Goal: Task Accomplishment & Management: Complete application form

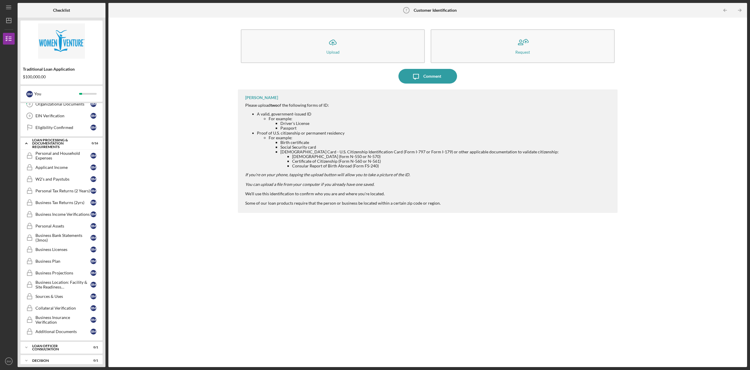
scroll to position [128, 0]
click at [375, 50] on button "Icon/Upload Upload" at bounding box center [333, 46] width 184 height 34
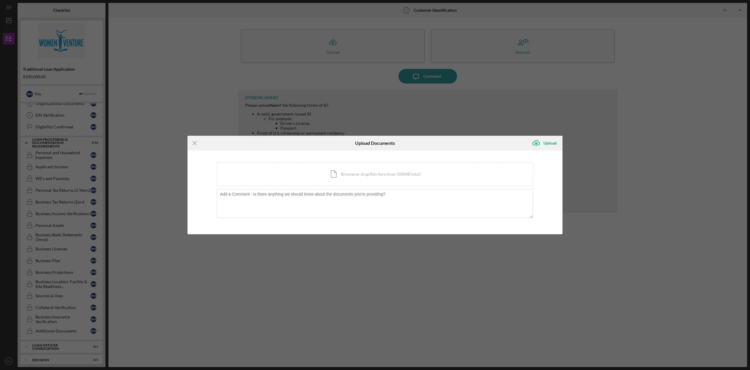
click at [353, 173] on div "Icon/Document Browse or drag files here (max 100MB total) Tap to choose files o…" at bounding box center [375, 174] width 316 height 24
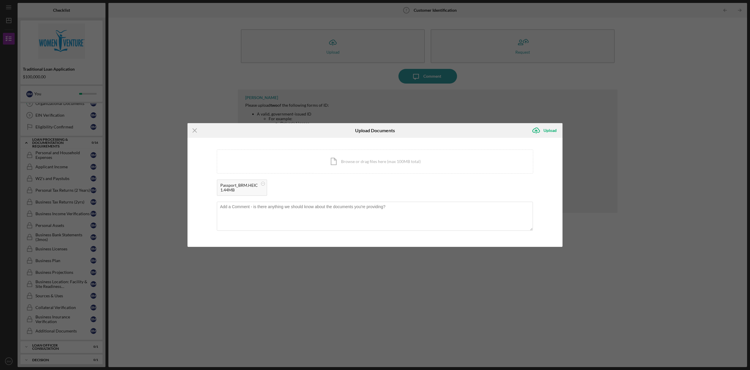
click at [197, 131] on icon "Icon/Menu Close" at bounding box center [194, 130] width 15 height 15
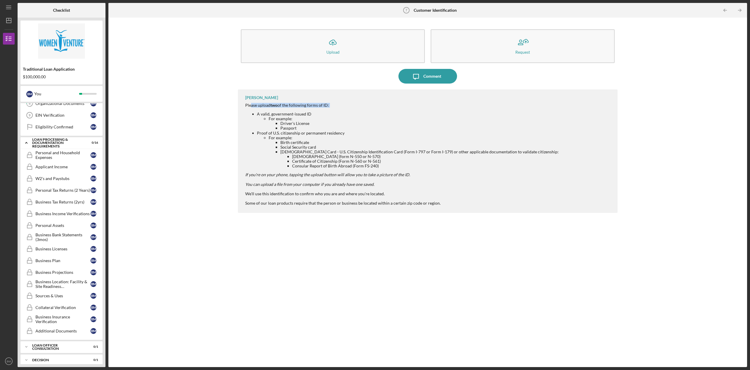
drag, startPoint x: 251, startPoint y: 105, endPoint x: 334, endPoint y: 112, distance: 83.5
click at [334, 112] on div "Please upload two of the following forms of ID: A valid, government-issued ID F…" at bounding box center [401, 154] width 313 height 102
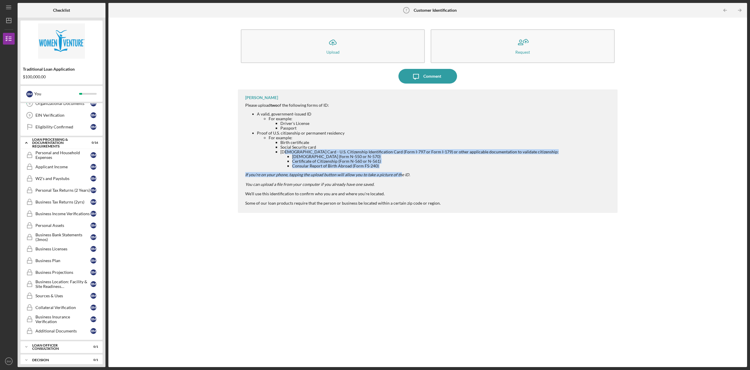
drag, startPoint x: 284, startPoint y: 153, endPoint x: 399, endPoint y: 173, distance: 116.3
click at [399, 173] on div "A valid, government-issued ID For example: Driver's License Passport Proof of U…" at bounding box center [401, 144] width 313 height 65
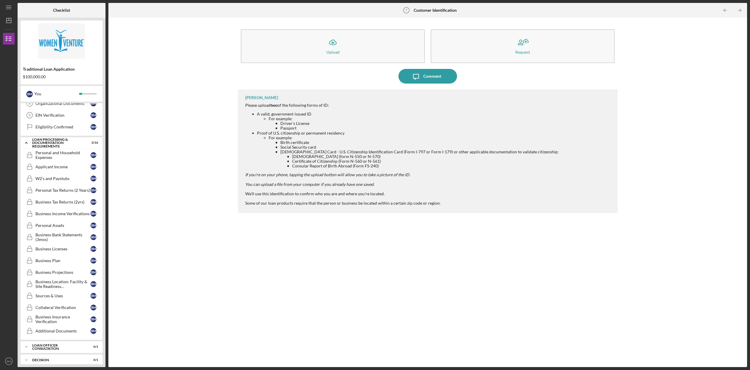
click at [437, 183] on div "You can upload a file from your computer if you already have one saved. We'll u…" at bounding box center [401, 189] width 313 height 14
click at [738, 9] on icon "Icon/Table Pagination Arrow" at bounding box center [739, 10] width 13 height 13
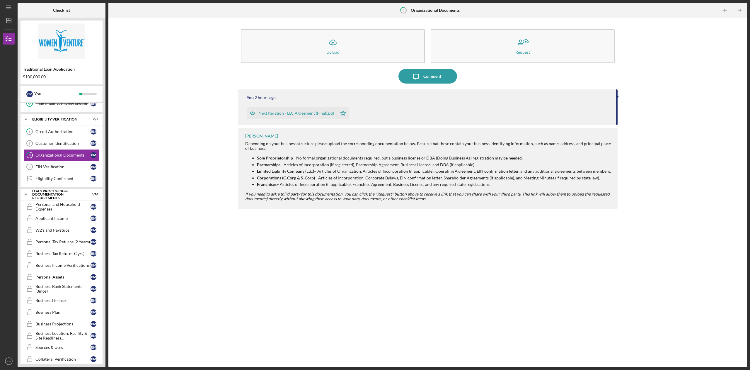
scroll to position [67, 0]
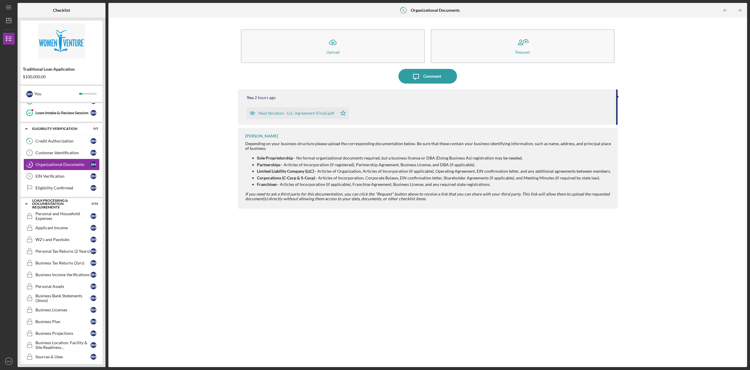
click at [63, 155] on div "Customer Identification" at bounding box center [62, 152] width 55 height 5
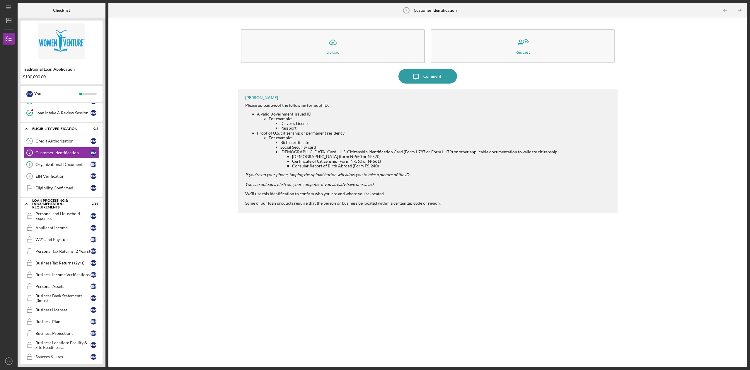
click at [60, 169] on link "8 Organizational Documents B M" at bounding box center [61, 164] width 76 height 12
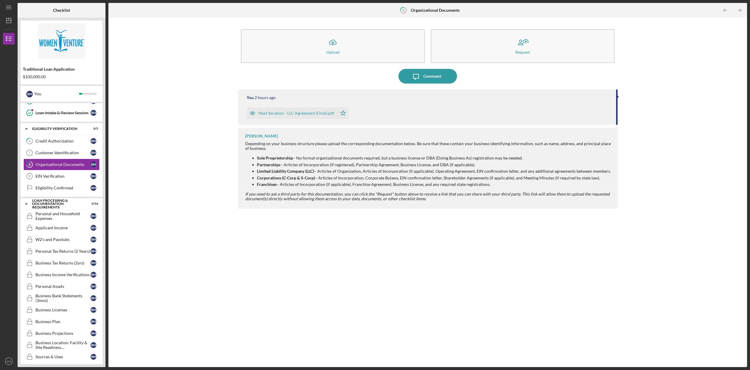
click at [59, 155] on div "Customer Identification" at bounding box center [62, 152] width 55 height 5
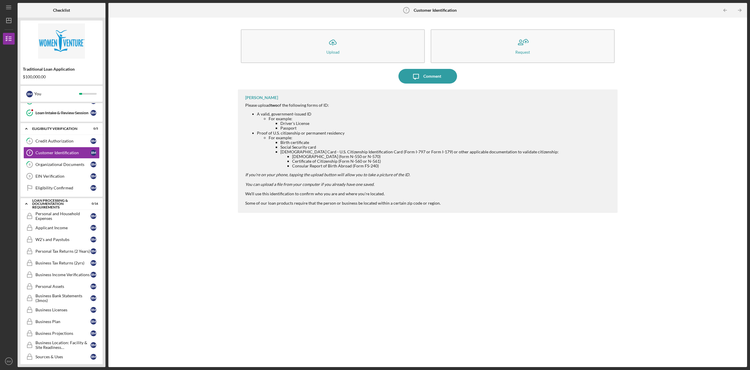
click at [326, 50] on div "Upload" at bounding box center [332, 52] width 13 height 4
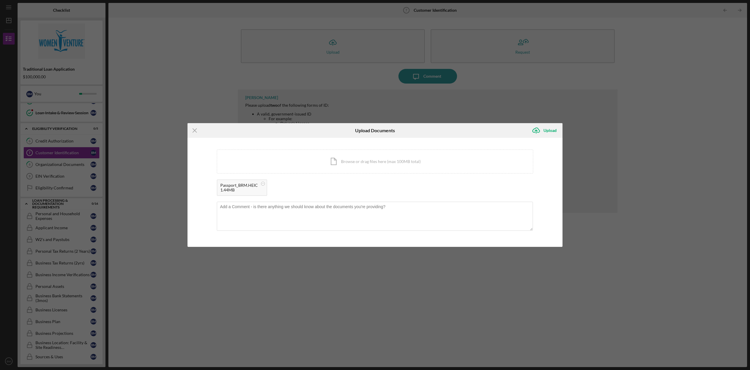
click at [545, 126] on div "Upload" at bounding box center [549, 130] width 13 height 12
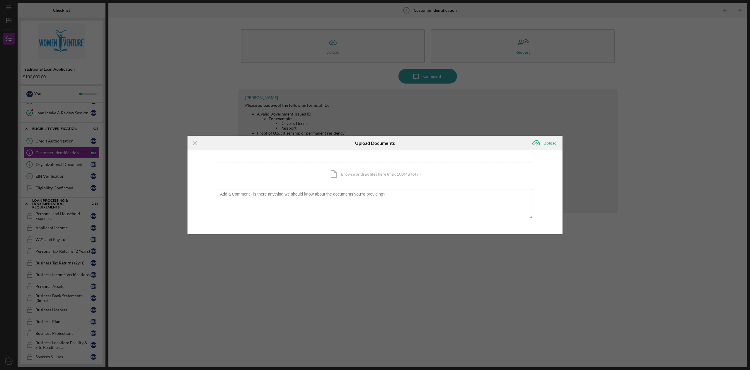
click at [395, 164] on div "Icon/Document Browse or drag files here (max 100MB total) Tap to choose files o…" at bounding box center [375, 174] width 316 height 24
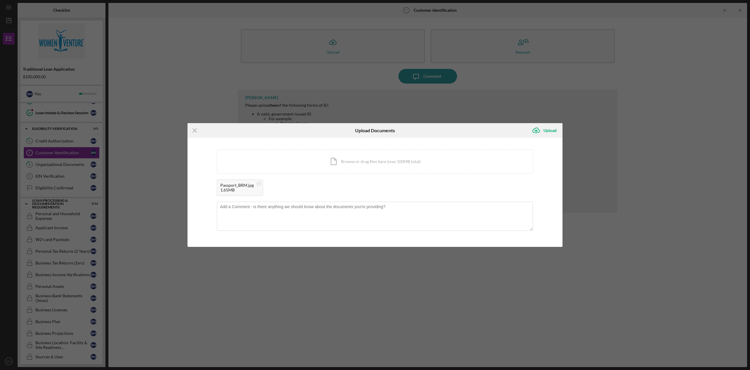
click at [546, 132] on div "Upload" at bounding box center [549, 130] width 13 height 12
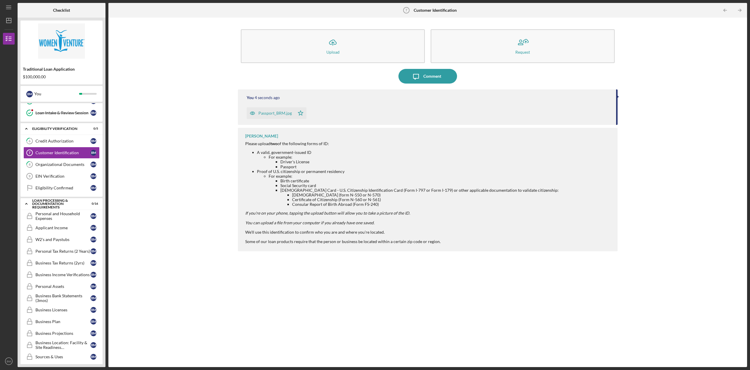
click at [399, 273] on div "You 4 seconds ago Passport_BRM.jpg Icon/Star [PERSON_NAME] Please upload two of…" at bounding box center [427, 223] width 379 height 269
click at [62, 169] on link "8 Organizational Documents B M" at bounding box center [61, 164] width 76 height 12
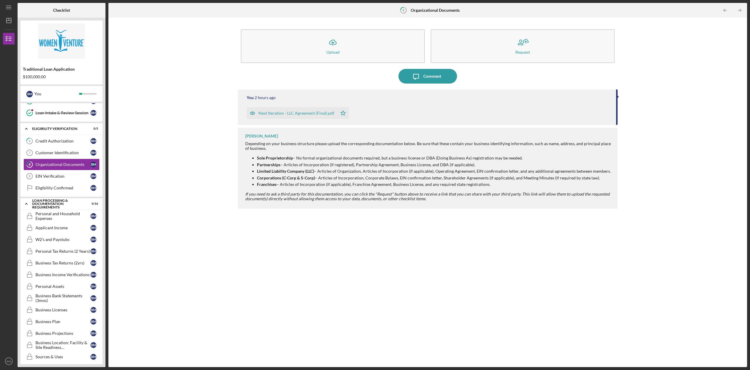
click at [70, 155] on div "Customer Identification" at bounding box center [62, 152] width 55 height 5
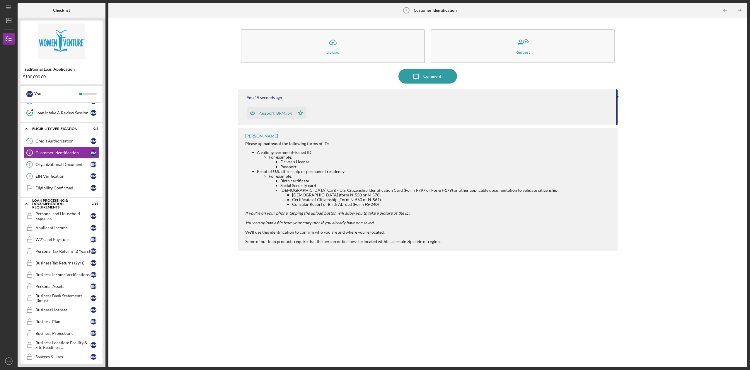
click at [69, 145] on link "6 Credit Authorization B M" at bounding box center [61, 141] width 76 height 12
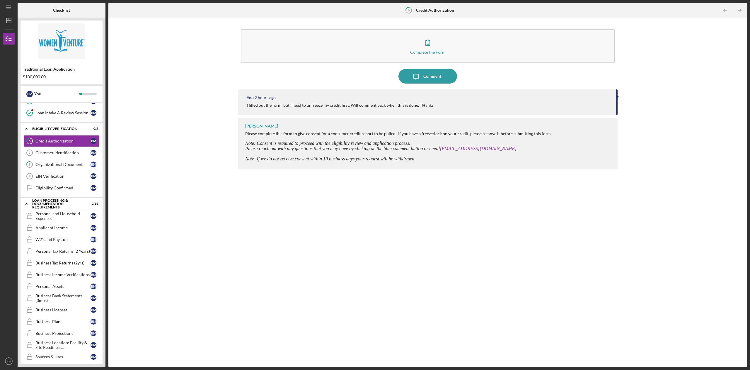
click at [66, 158] on link "Customer Identification 7 Customer Identification B M" at bounding box center [61, 153] width 76 height 12
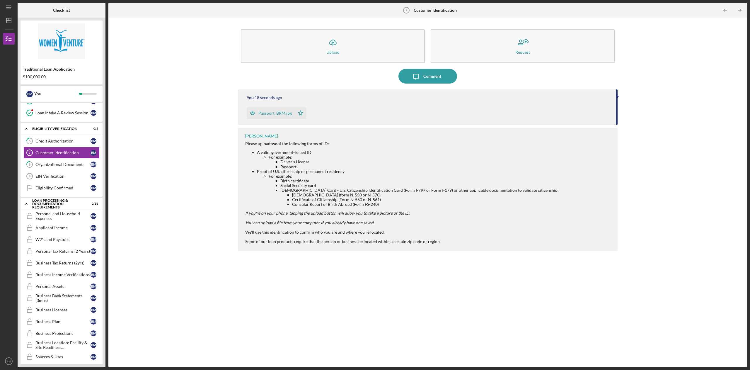
click at [66, 167] on div "Organizational Documents" at bounding box center [62, 164] width 55 height 5
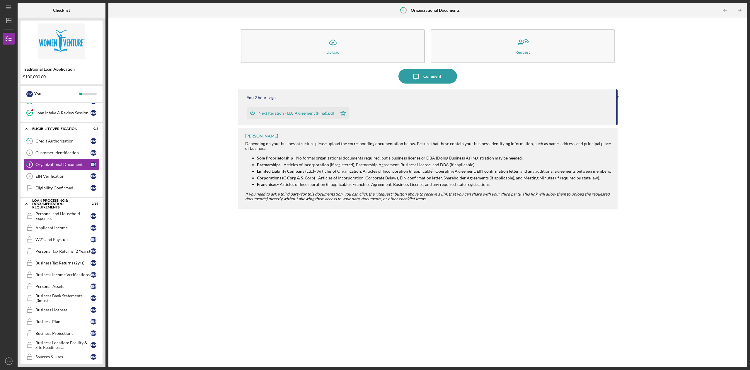
click at [63, 177] on div "EIN Verification" at bounding box center [62, 176] width 55 height 5
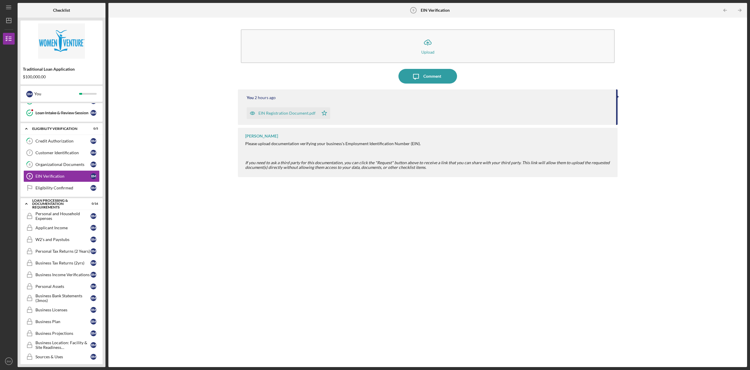
click at [62, 190] on div "Eligibility Confirmed" at bounding box center [62, 187] width 55 height 5
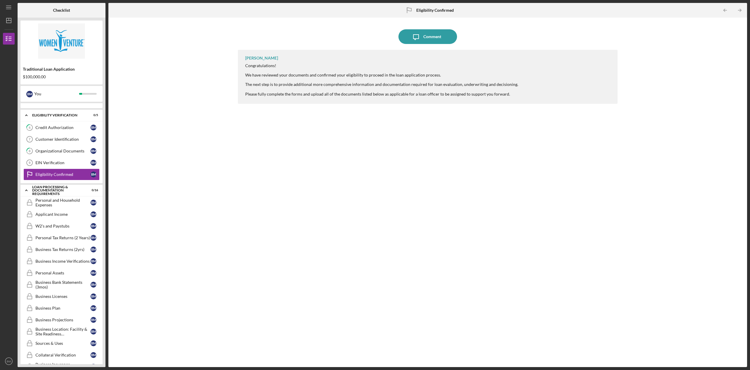
scroll to position [135, 0]
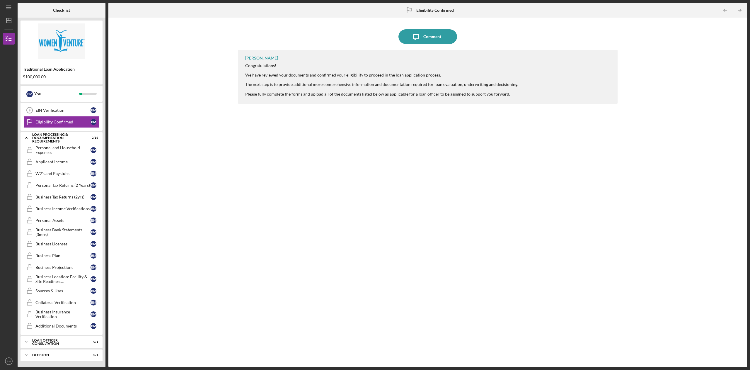
click at [64, 151] on div "Personal and Household Expenses" at bounding box center [62, 149] width 55 height 9
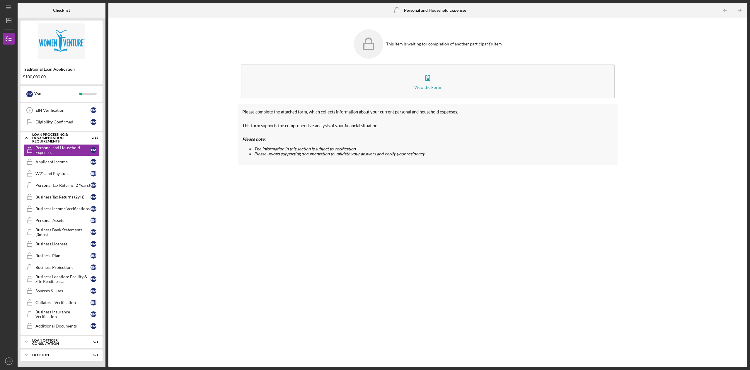
click at [64, 164] on div "Applicant Income" at bounding box center [62, 161] width 55 height 5
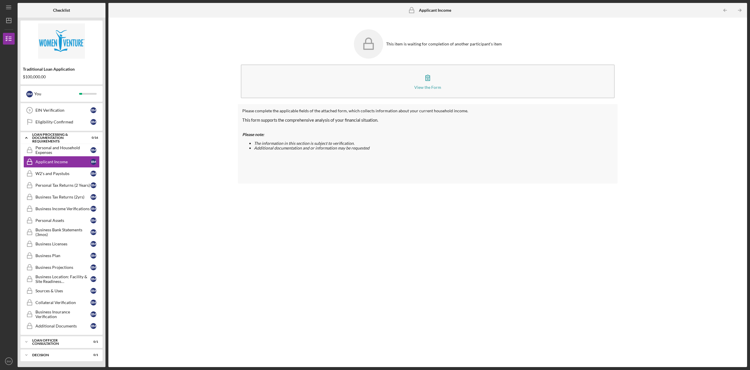
click at [70, 269] on div "Business Projections" at bounding box center [62, 267] width 55 height 5
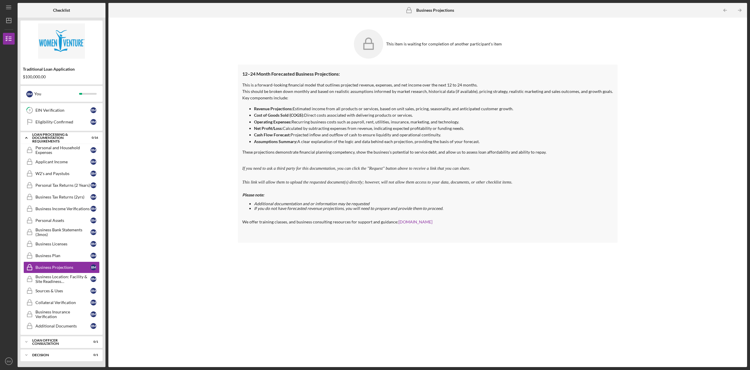
click at [68, 258] on div "Business Plan" at bounding box center [62, 255] width 55 height 5
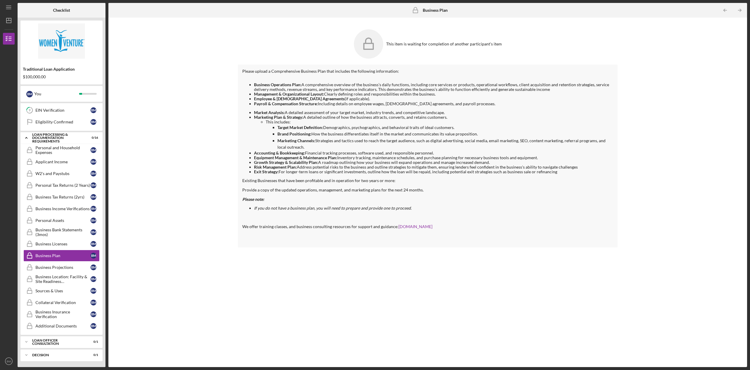
click at [66, 249] on link "Business Licenses Business Licenses B M" at bounding box center [61, 244] width 76 height 12
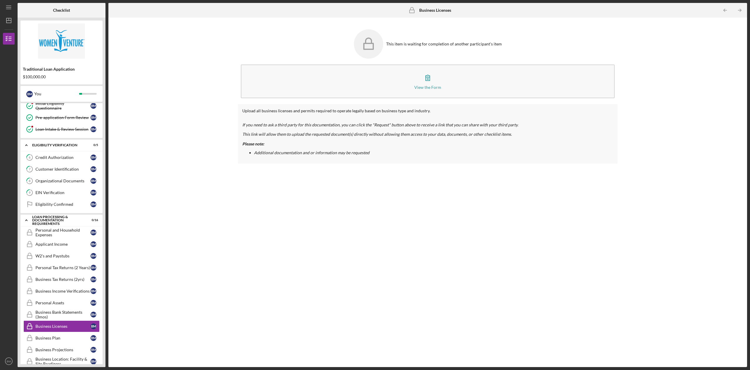
scroll to position [38, 0]
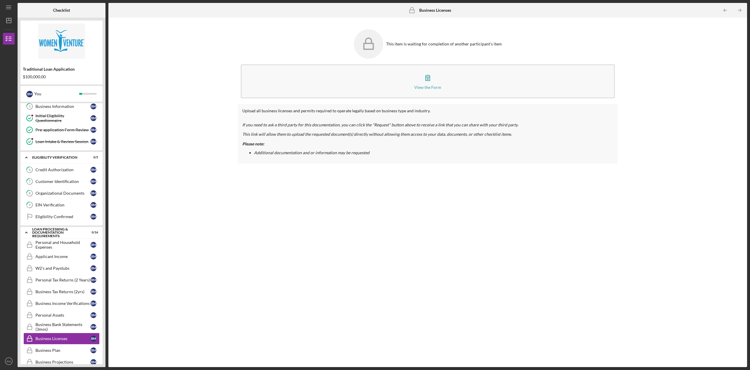
click at [50, 219] on div "Eligibility Confirmed" at bounding box center [62, 216] width 55 height 5
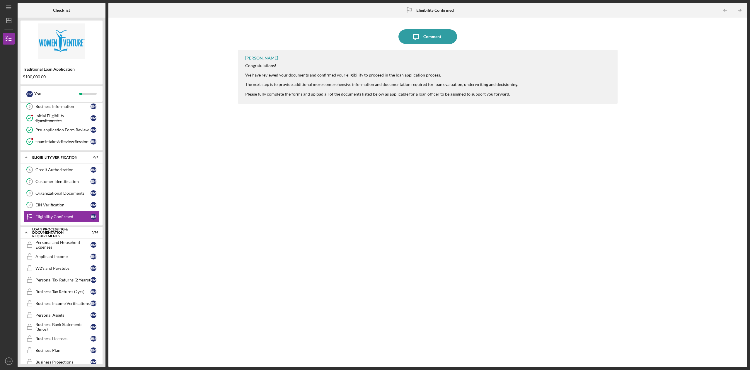
click at [28, 220] on icon "Eligibility Confirmed" at bounding box center [29, 216] width 15 height 15
click at [67, 211] on link "9 EIN Verification B M" at bounding box center [61, 205] width 76 height 12
